Goal: Find contact information: Find contact information

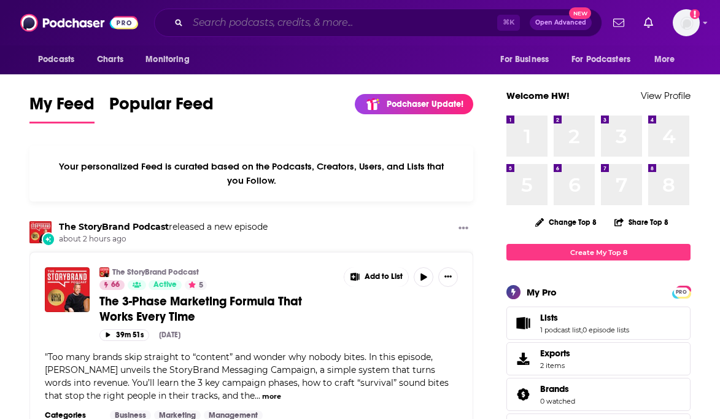
click at [218, 23] on input "Search podcasts, credits, & more..." at bounding box center [342, 23] width 309 height 20
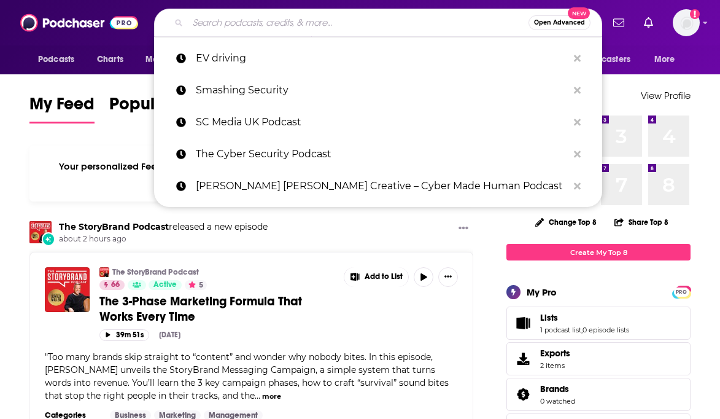
paste input "[PERSON_NAME] [PERSON_NAME] Creative – Cyber Made Human Podcast (Monthly Listen…"
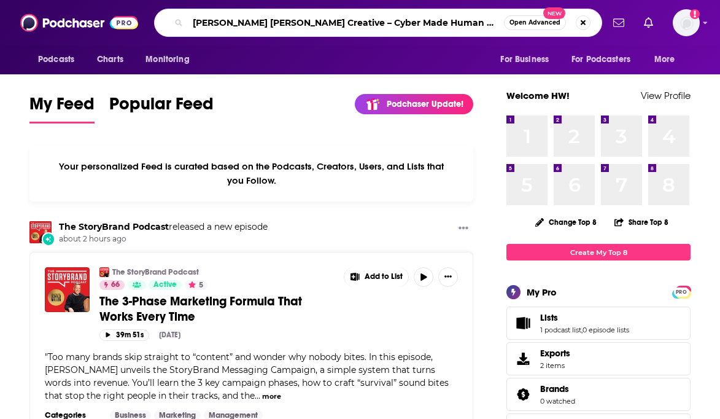
scroll to position [0, 45]
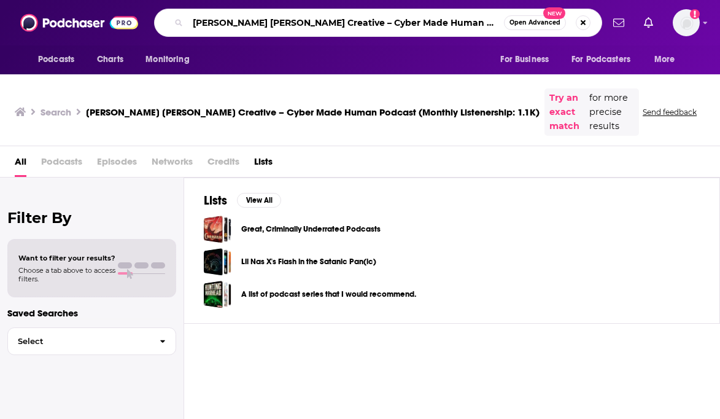
scroll to position [0, 46]
drag, startPoint x: 423, startPoint y: 21, endPoint x: 699, endPoint y: 21, distance: 275.6
click at [699, 21] on div "Podcasts Charts Monitoring [PERSON_NAME] [PERSON_NAME] Creative – Cyber Made Hu…" at bounding box center [360, 22] width 720 height 45
type input "[PERSON_NAME] [PERSON_NAME] Creative – Cyber Made Human Podcast"
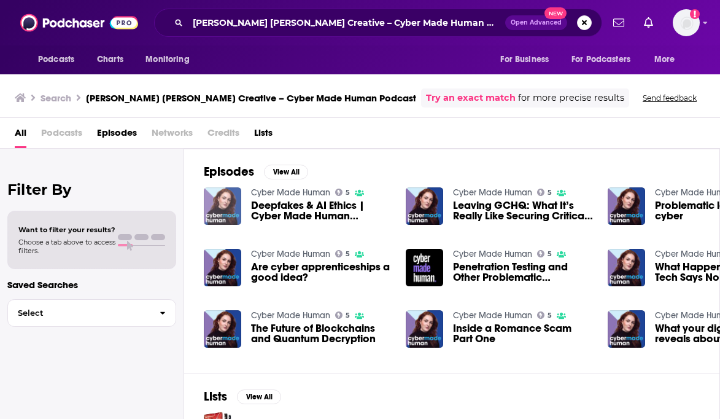
click at [225, 200] on img "Deepfakes & AI Ethics | Cyber Made Human Podcast" at bounding box center [222, 205] width 37 height 37
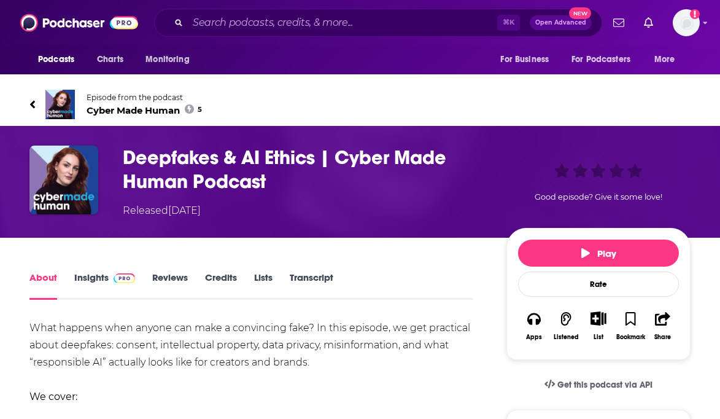
click at [163, 108] on span "Cyber Made Human 5" at bounding box center [144, 110] width 115 height 12
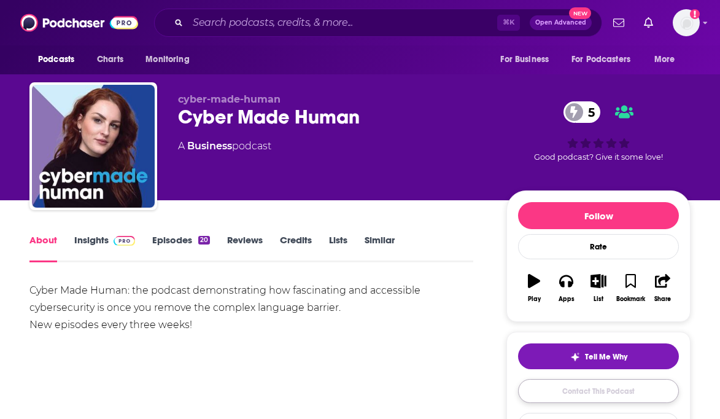
click at [633, 394] on link "Contact This Podcast" at bounding box center [598, 391] width 161 height 24
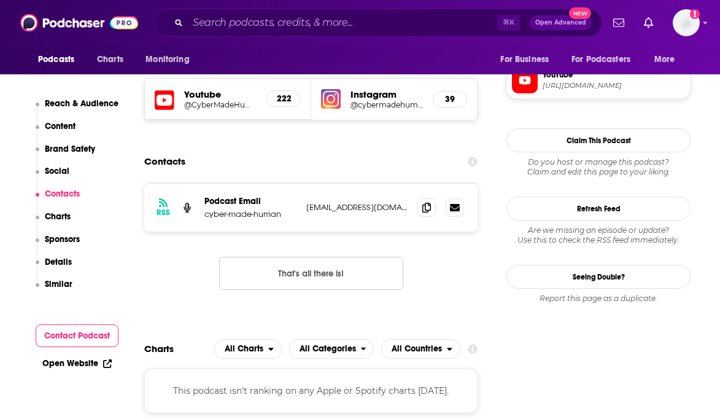
scroll to position [958, 0]
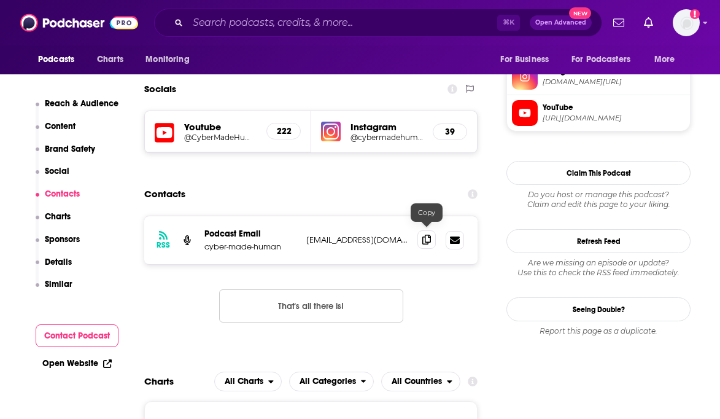
click at [426, 236] on icon at bounding box center [426, 240] width 9 height 10
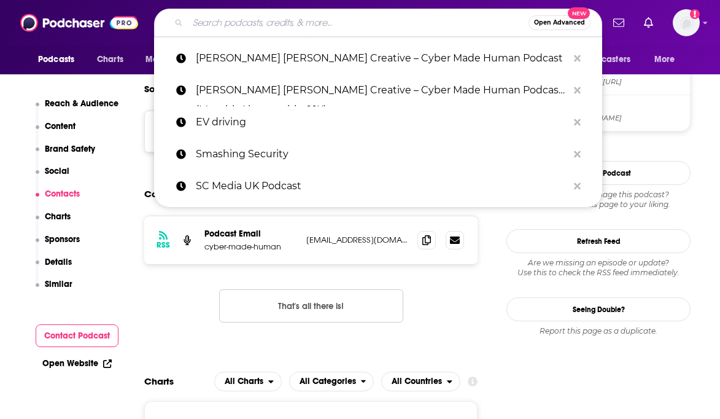
click at [326, 26] on input "Search podcasts, credits, & more..." at bounding box center [358, 23] width 341 height 20
paste input "InfoSecurity Magazine Podcast (Monthly listenership: 2.4K)"
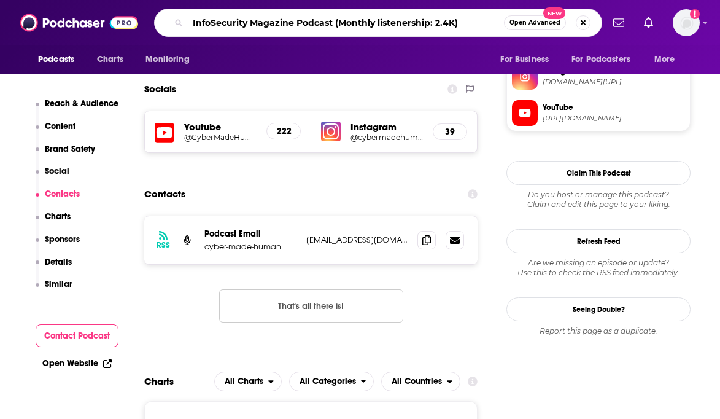
drag, startPoint x: 483, startPoint y: 15, endPoint x: 351, endPoint y: 18, distance: 132.6
click at [351, 18] on input "InfoSecurity Magazine Podcast (Monthly listenership: 2.4K)" at bounding box center [346, 23] width 316 height 20
click at [414, 18] on input "InfoSecurity Magazine Podcast (Monthly listenership: 2.4K)" at bounding box center [346, 23] width 316 height 20
drag, startPoint x: 471, startPoint y: 20, endPoint x: 341, endPoint y: 20, distance: 130.1
click at [341, 20] on input "InfoSecurity Magazine Podcast (Monthly listenership: 2.4K)" at bounding box center [346, 23] width 316 height 20
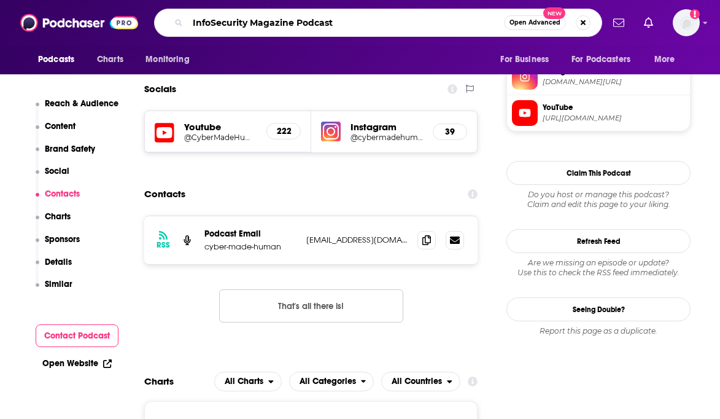
type input "InfoSecurity Magazine Podcast"
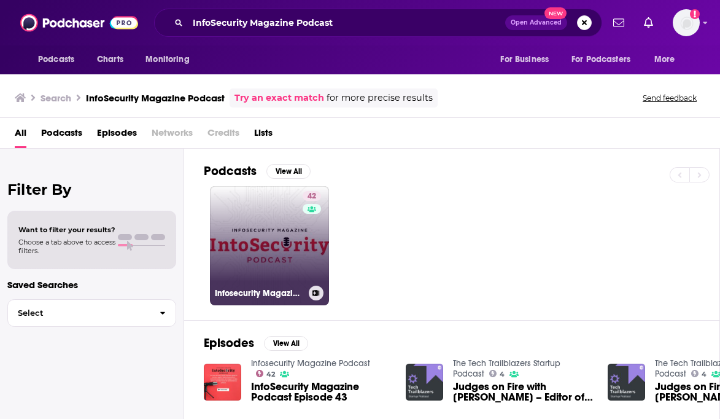
click at [263, 265] on link "42 Infosecurity Magazine Podcast" at bounding box center [269, 245] width 119 height 119
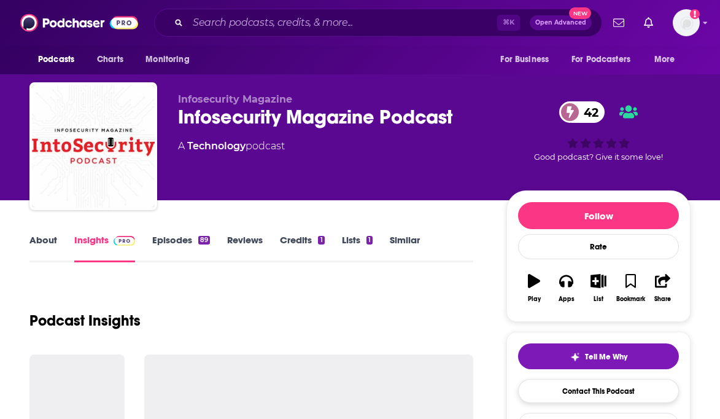
scroll to position [3, 0]
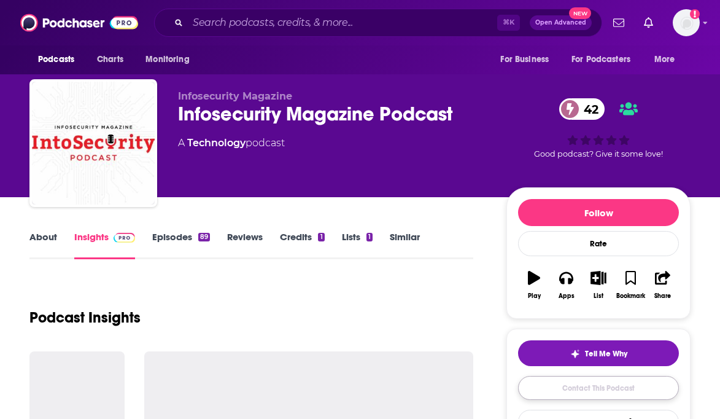
click at [572, 390] on link "Contact This Podcast" at bounding box center [598, 388] width 161 height 24
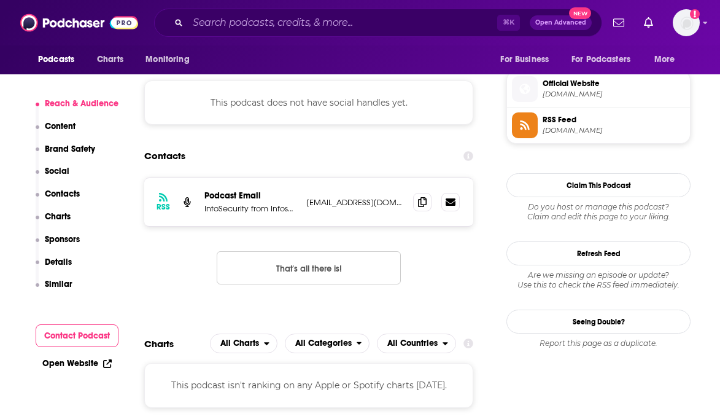
scroll to position [971, 0]
click at [424, 198] on icon at bounding box center [422, 202] width 9 height 10
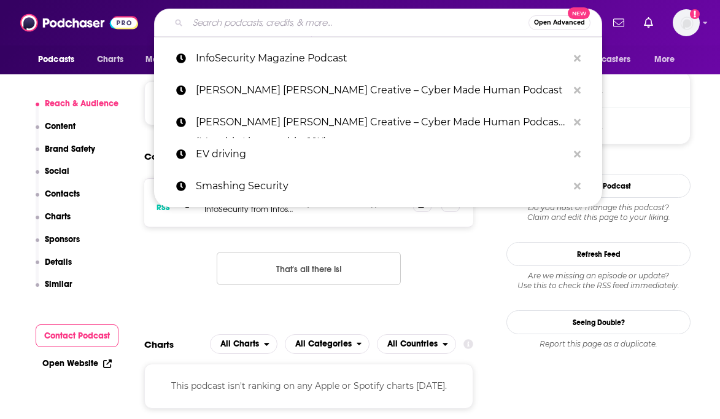
click at [436, 16] on input "Search podcasts, credits, & more..." at bounding box center [358, 23] width 341 height 20
paste input "Security Insights Podcast (Monthly listenership: 1.2K)"
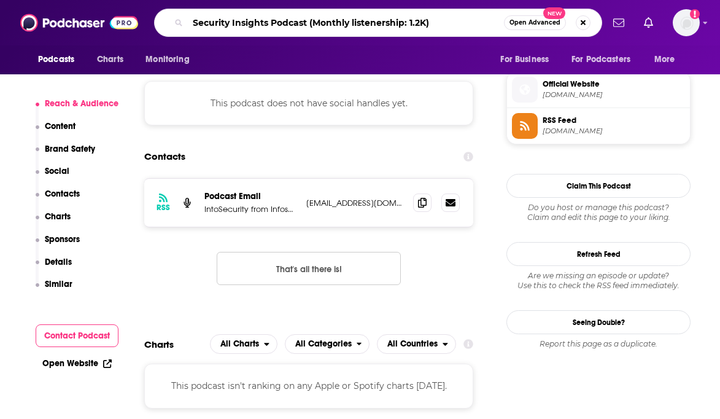
drag, startPoint x: 449, startPoint y: 21, endPoint x: 317, endPoint y: 21, distance: 132.0
click at [317, 21] on input "Security Insights Podcast (Monthly listenership: 1.2K)" at bounding box center [346, 23] width 316 height 20
type input "Security Insights Podcast"
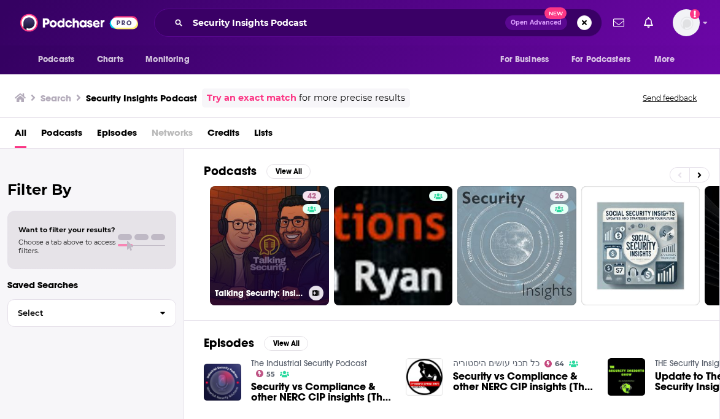
click at [270, 271] on link "42 Talking Security: Insights from Microsoft Security Experts" at bounding box center [269, 245] width 119 height 119
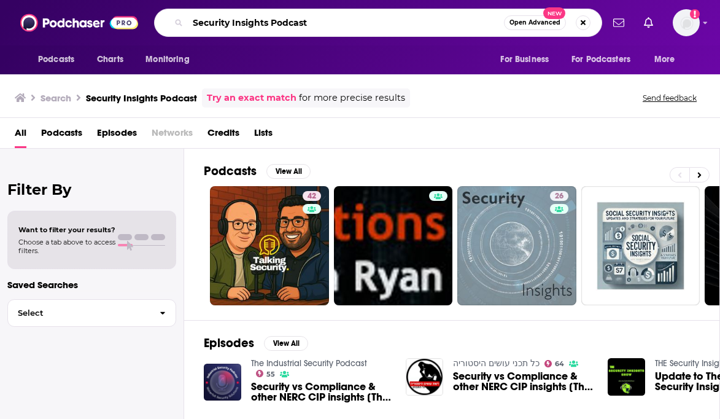
drag, startPoint x: 330, startPoint y: 23, endPoint x: 176, endPoint y: 20, distance: 153.5
click at [176, 20] on div "Security Insights Podcast Open Advanced New" at bounding box center [378, 23] width 448 height 28
type input "smashing security"
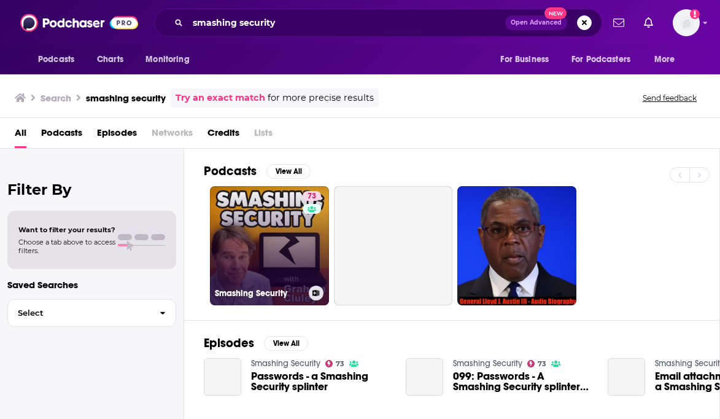
click at [290, 227] on link "73 Smashing Security" at bounding box center [269, 245] width 119 height 119
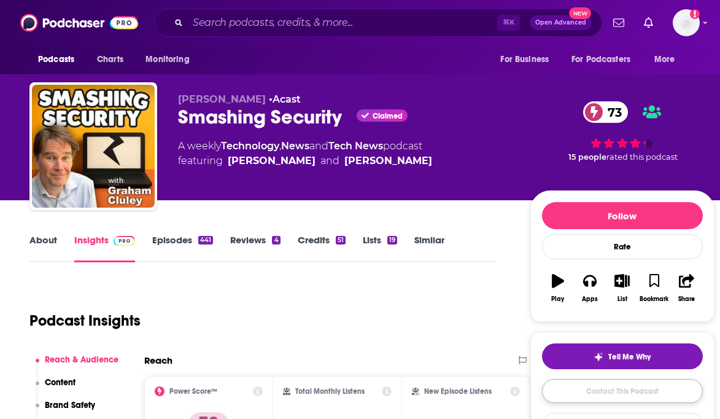
click at [581, 390] on link "Contact This Podcast" at bounding box center [622, 391] width 161 height 24
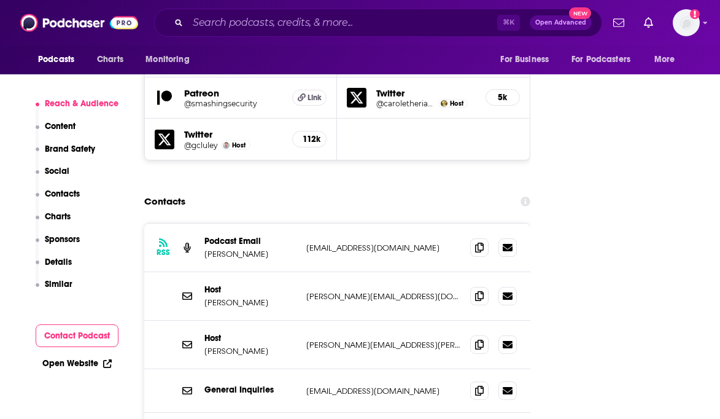
scroll to position [1467, 0]
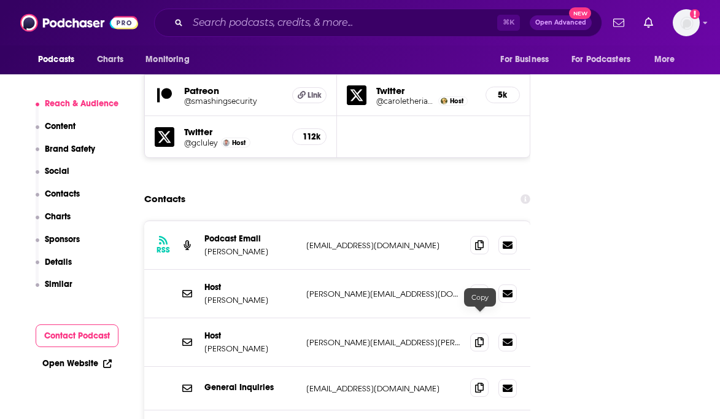
click at [477, 382] on icon at bounding box center [479, 387] width 9 height 10
click at [479, 288] on icon at bounding box center [479, 293] width 9 height 10
click at [475, 336] on icon at bounding box center [479, 341] width 9 height 10
click at [362, 24] on input "Search podcasts, credits, & more..." at bounding box center [342, 23] width 309 height 20
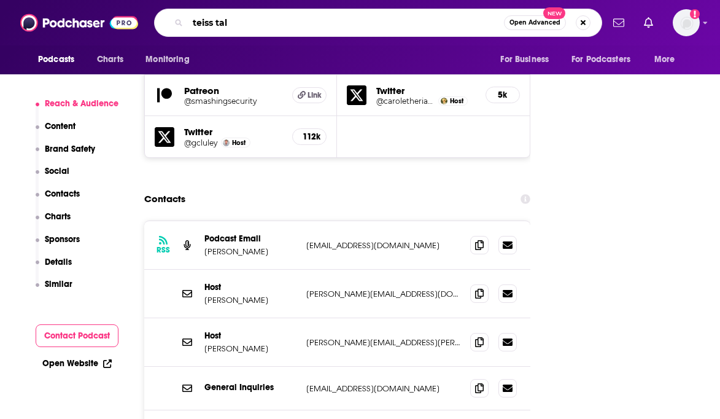
type input "teiss talk"
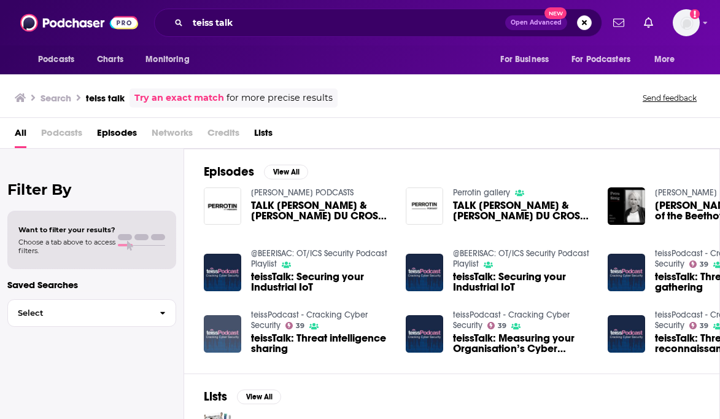
click at [217, 324] on img "teissTalk: Threat intelligence sharing" at bounding box center [222, 333] width 37 height 37
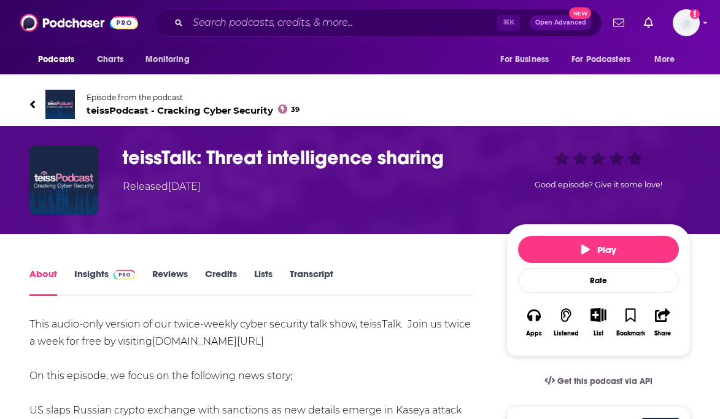
click at [122, 109] on span "teissPodcast - Cracking Cyber Security 39" at bounding box center [193, 110] width 213 height 12
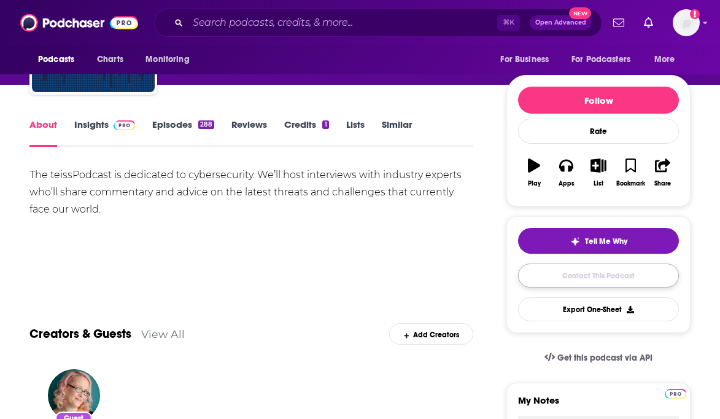
click at [581, 278] on link "Contact This Podcast" at bounding box center [598, 275] width 161 height 24
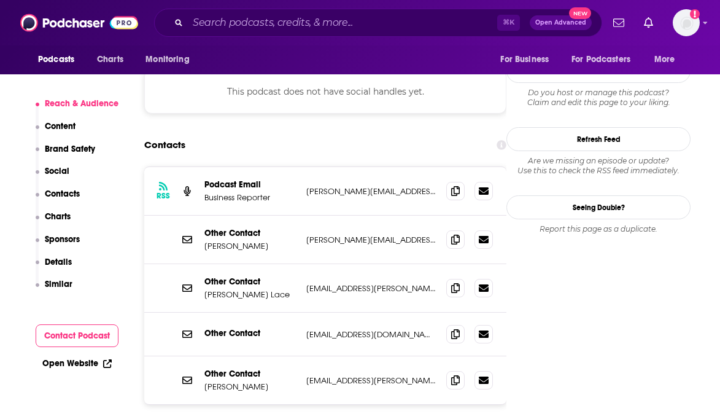
scroll to position [1164, 0]
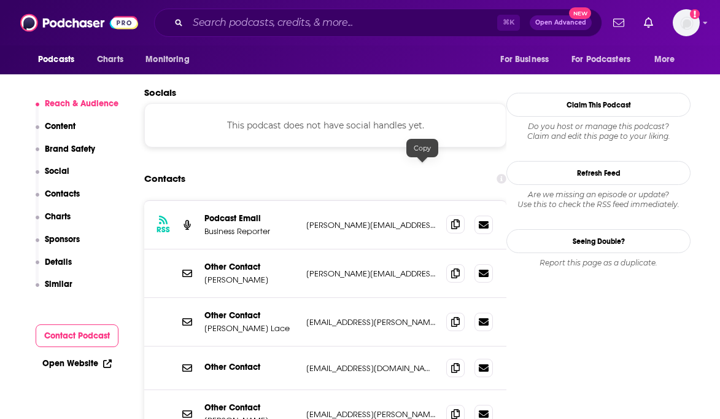
click at [451, 219] on icon at bounding box center [455, 224] width 9 height 10
click at [451, 268] on icon at bounding box center [455, 273] width 9 height 10
click at [451, 316] on icon at bounding box center [455, 321] width 9 height 10
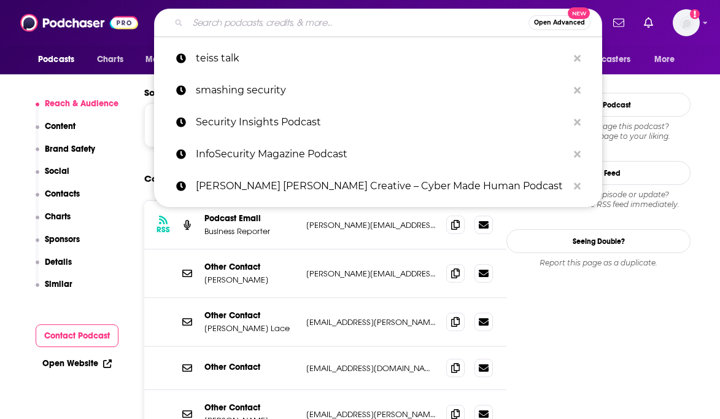
click at [338, 18] on input "Search podcasts, credits, & more..." at bounding box center [358, 23] width 341 height 20
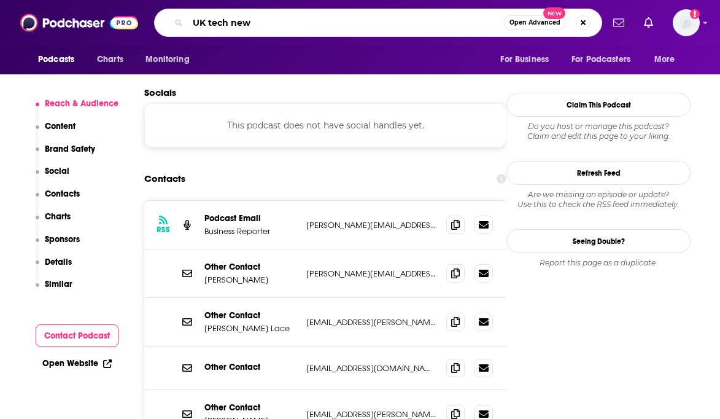
type input "UK tech news"
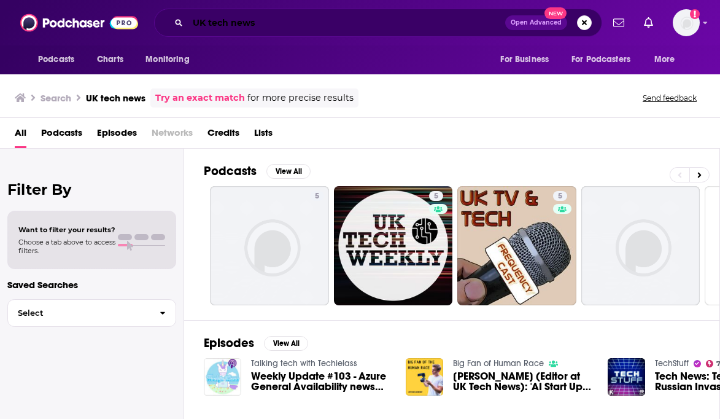
click at [266, 27] on input "UK tech news" at bounding box center [346, 23] width 317 height 20
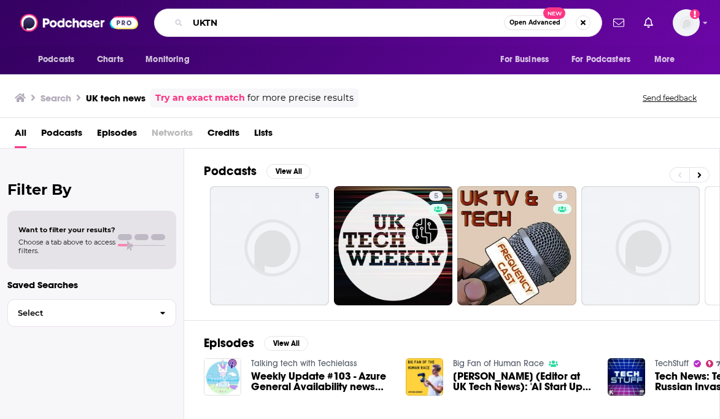
type input "UKTN"
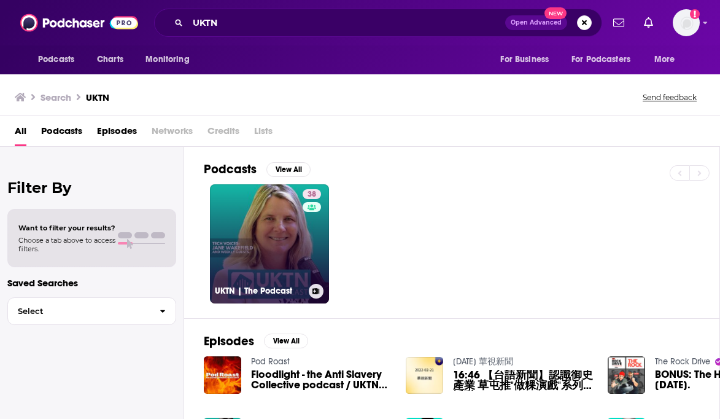
click at [247, 227] on link "38 UKTN | The Podcast" at bounding box center [269, 243] width 119 height 119
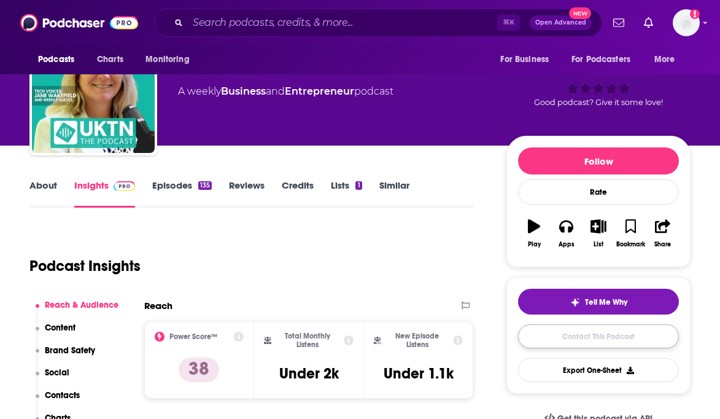
click at [580, 333] on link "Contact This Podcast" at bounding box center [598, 336] width 161 height 24
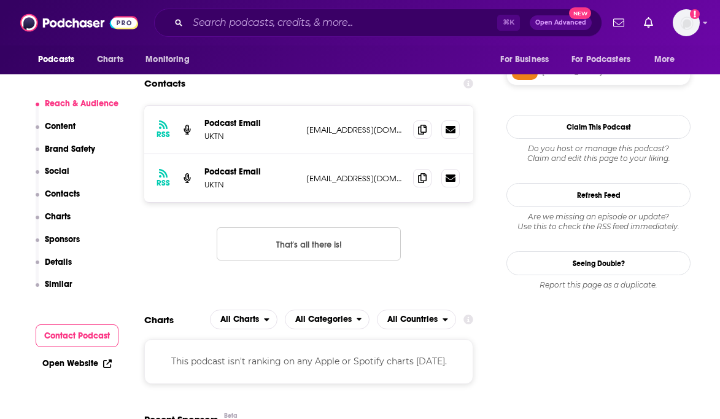
scroll to position [1009, 0]
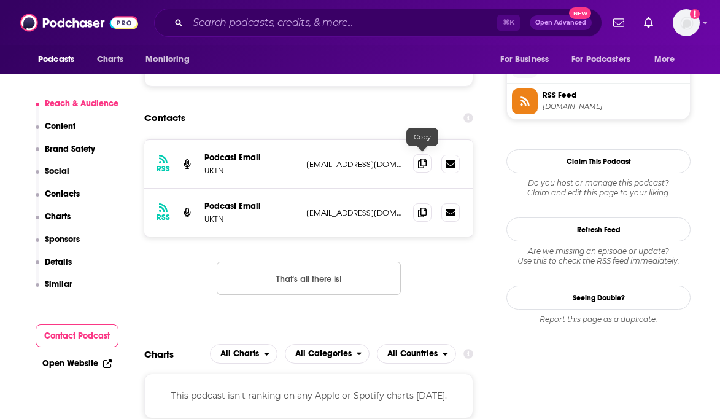
click at [421, 158] on icon at bounding box center [422, 163] width 9 height 10
click at [413, 207] on span at bounding box center [422, 212] width 18 height 18
